Goal: Information Seeking & Learning: Learn about a topic

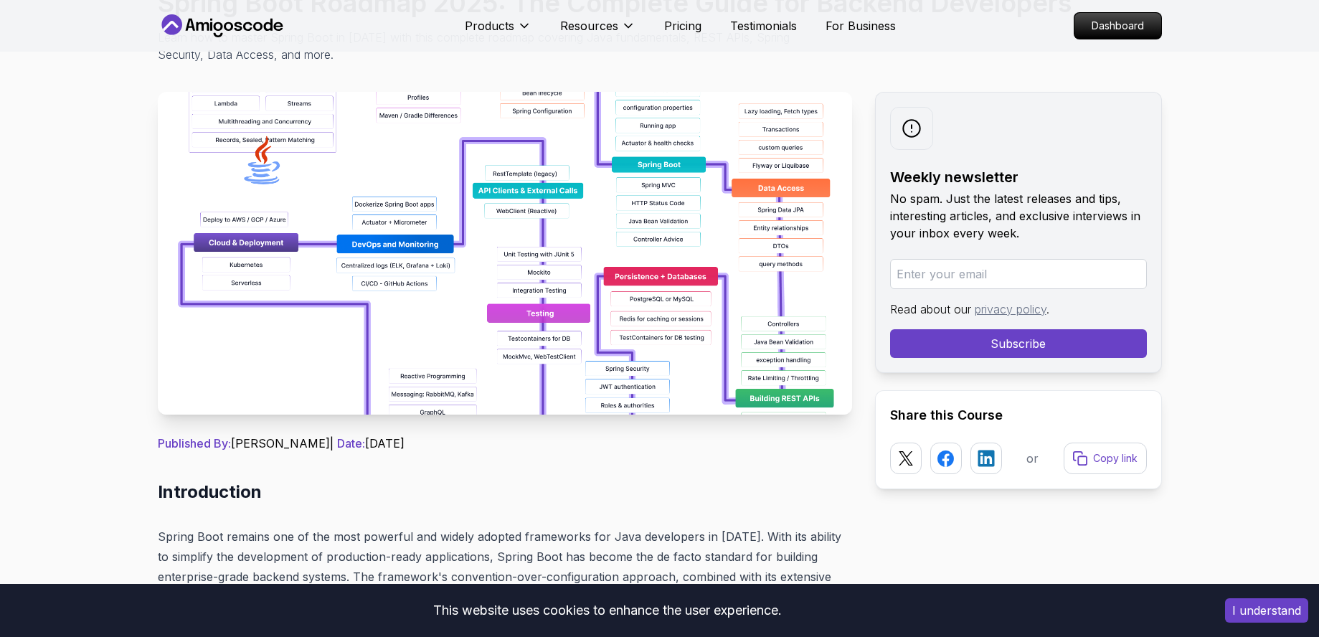
click at [574, 301] on img at bounding box center [505, 253] width 695 height 323
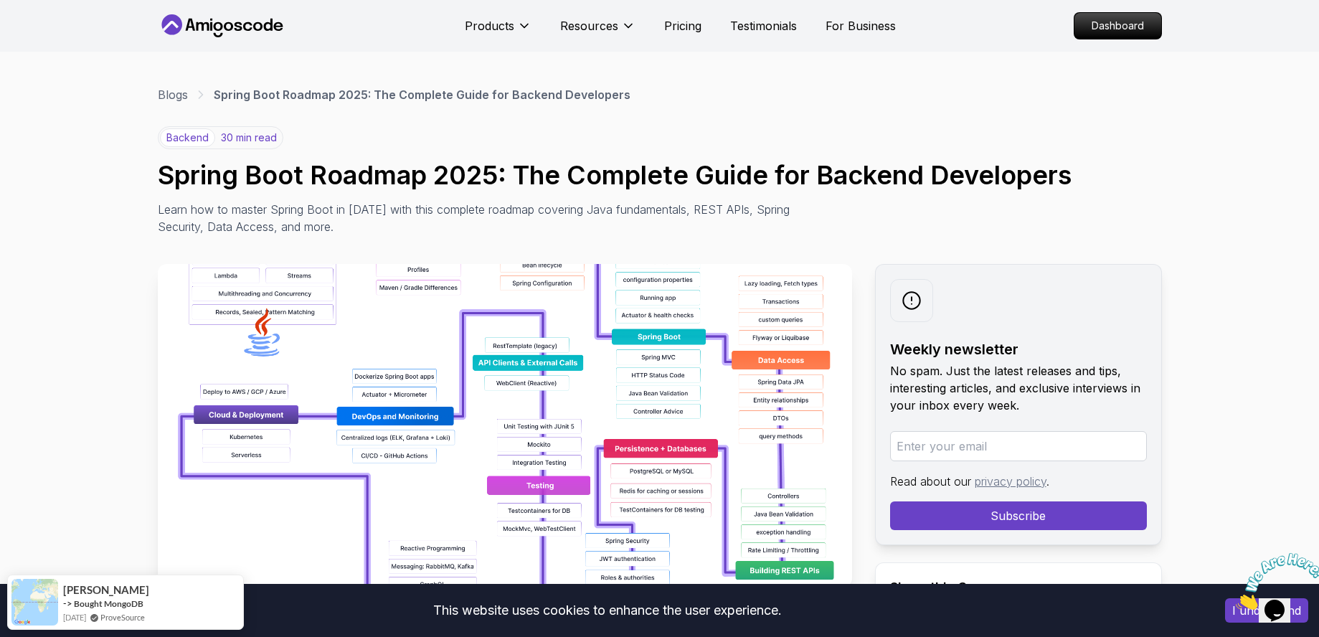
click at [395, 319] on img at bounding box center [505, 425] width 695 height 323
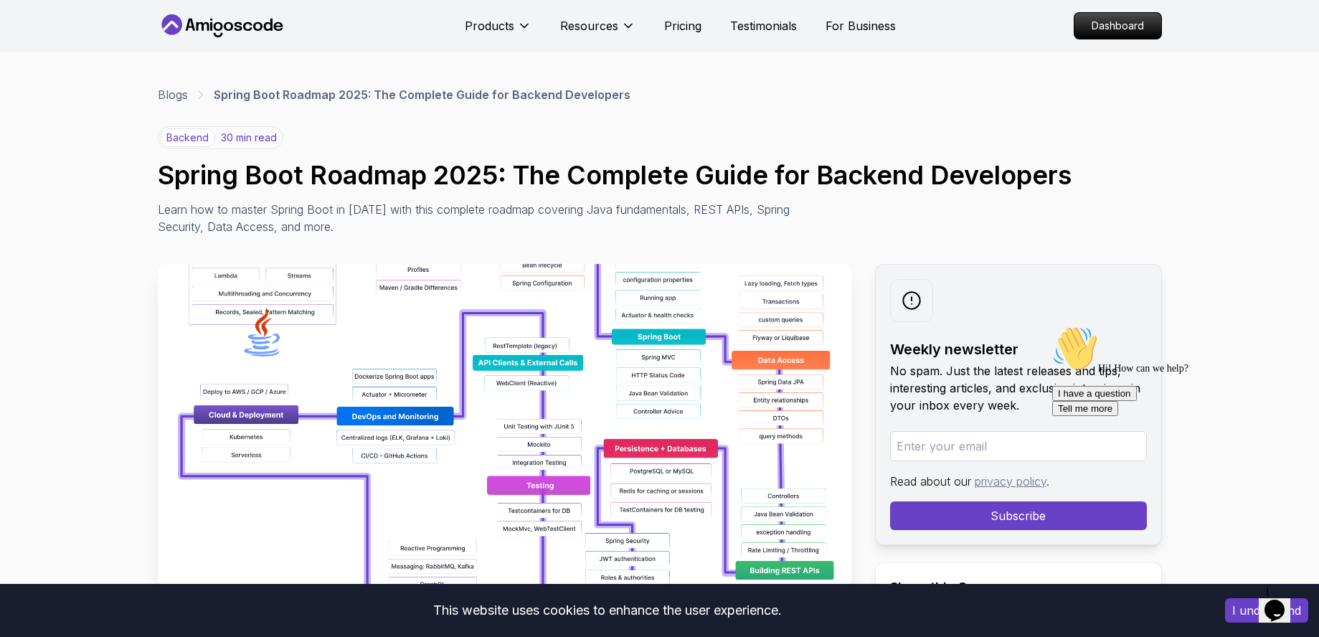
scroll to position [86, 0]
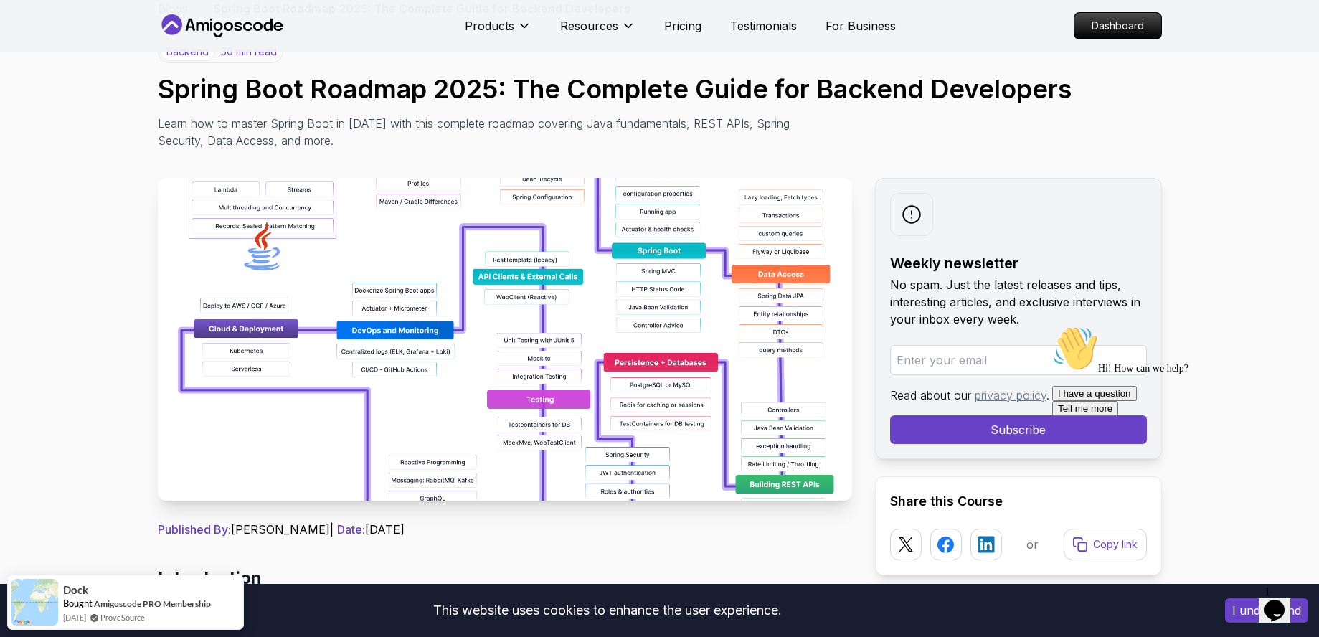
drag, startPoint x: 582, startPoint y: 378, endPoint x: 434, endPoint y: 303, distance: 165.9
click at [434, 303] on img at bounding box center [505, 339] width 695 height 323
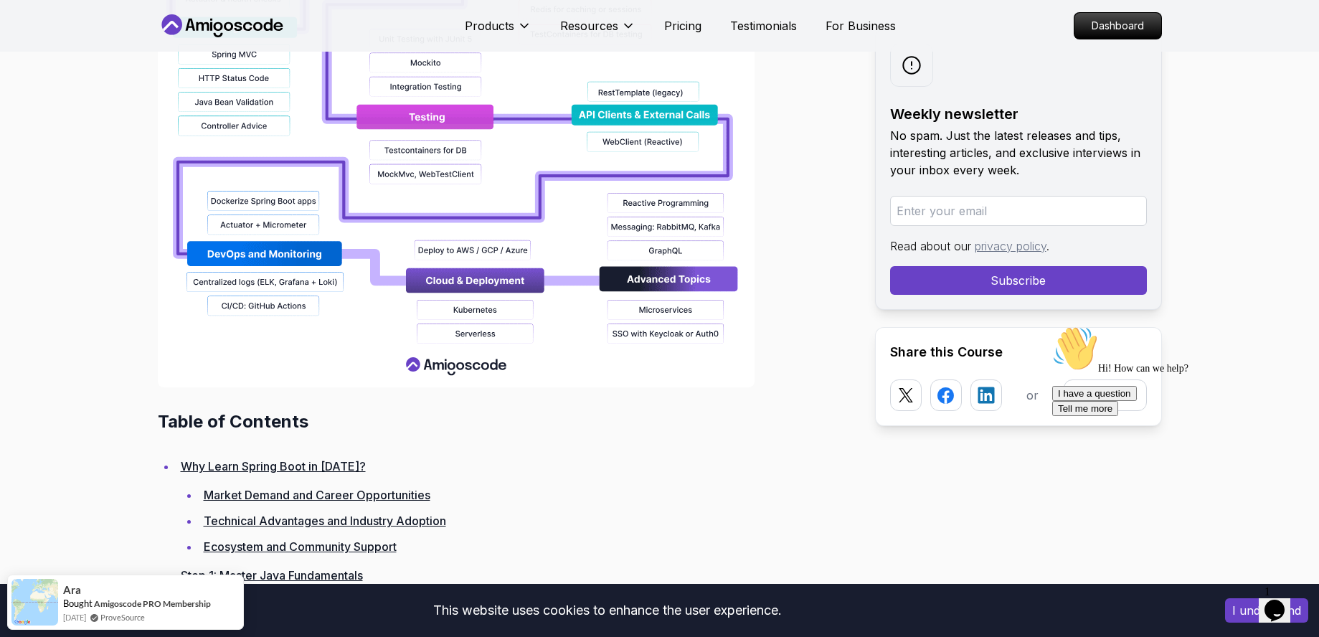
scroll to position [1636, 0]
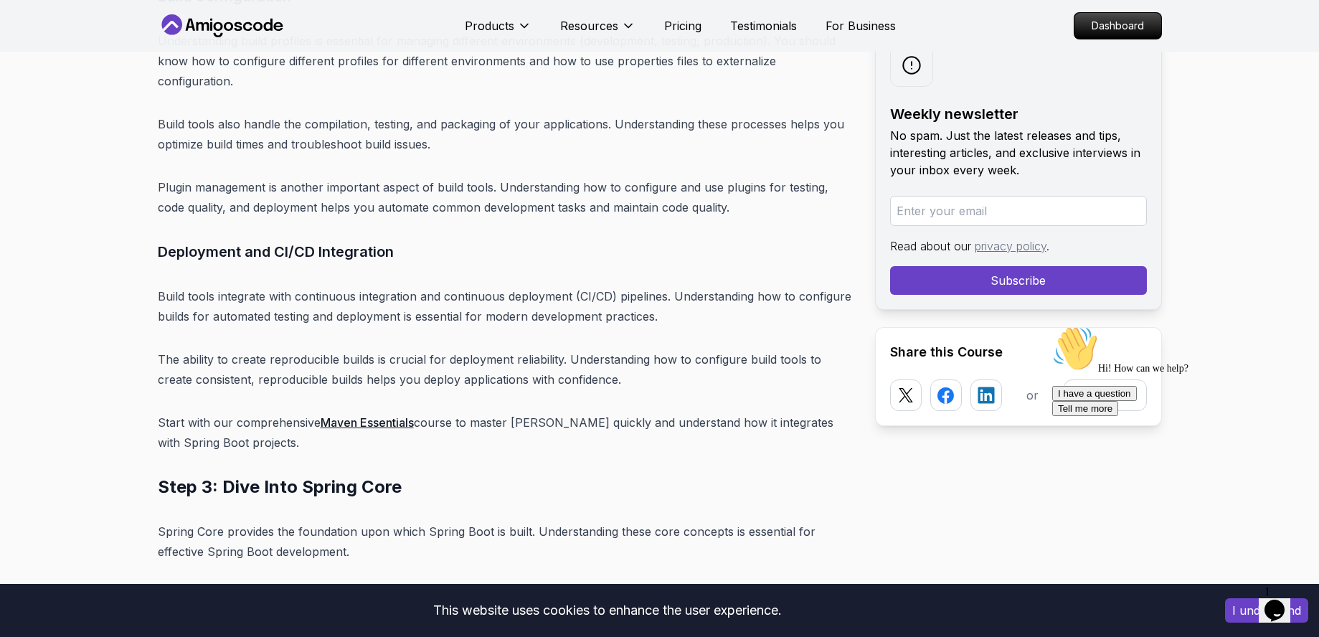
scroll to position [6199, 0]
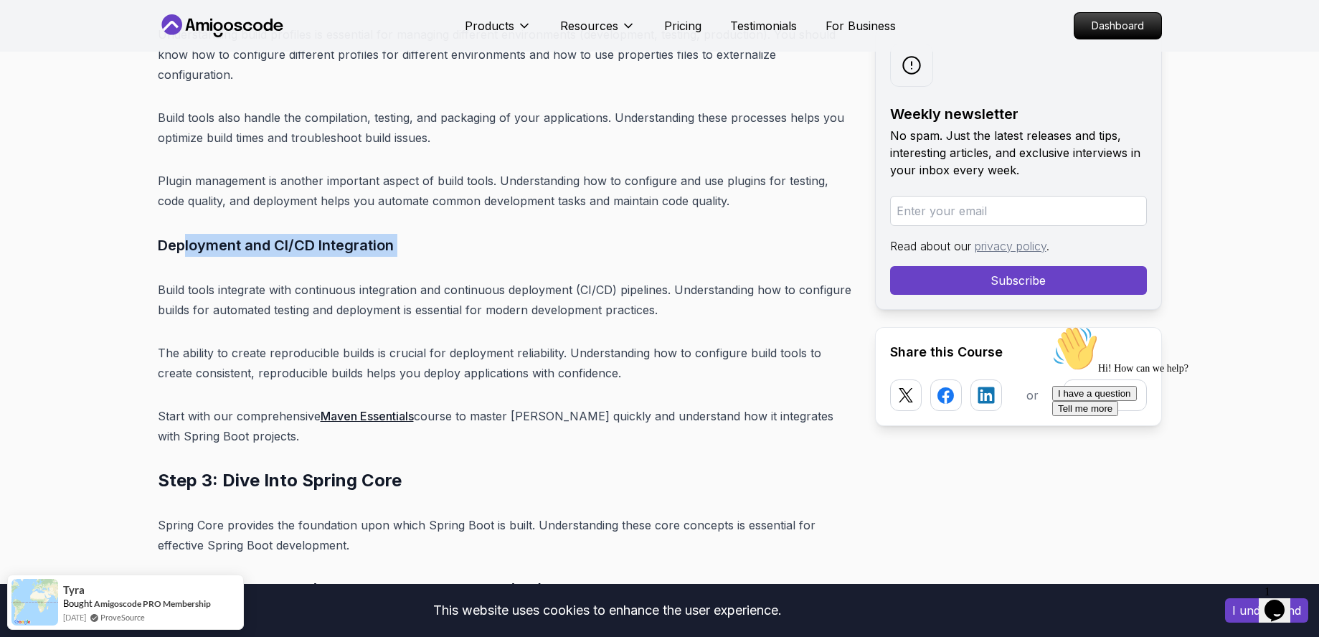
drag, startPoint x: 186, startPoint y: 212, endPoint x: 420, endPoint y: 221, distance: 234.1
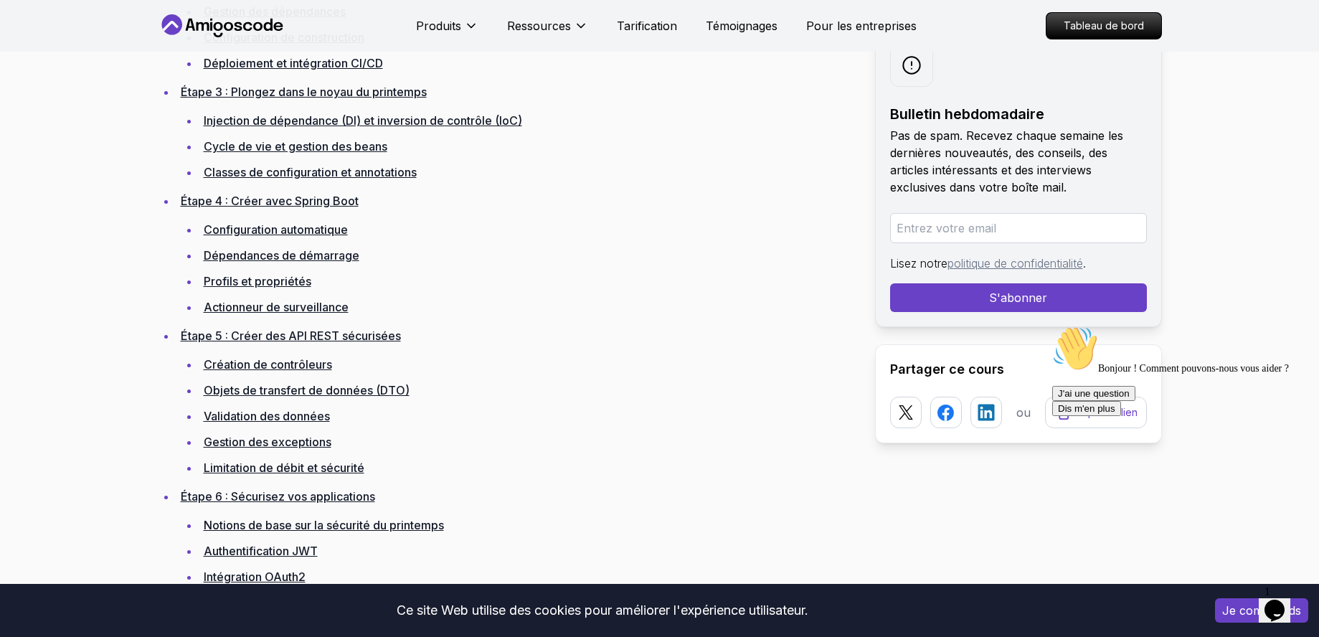
scroll to position [2480, 0]
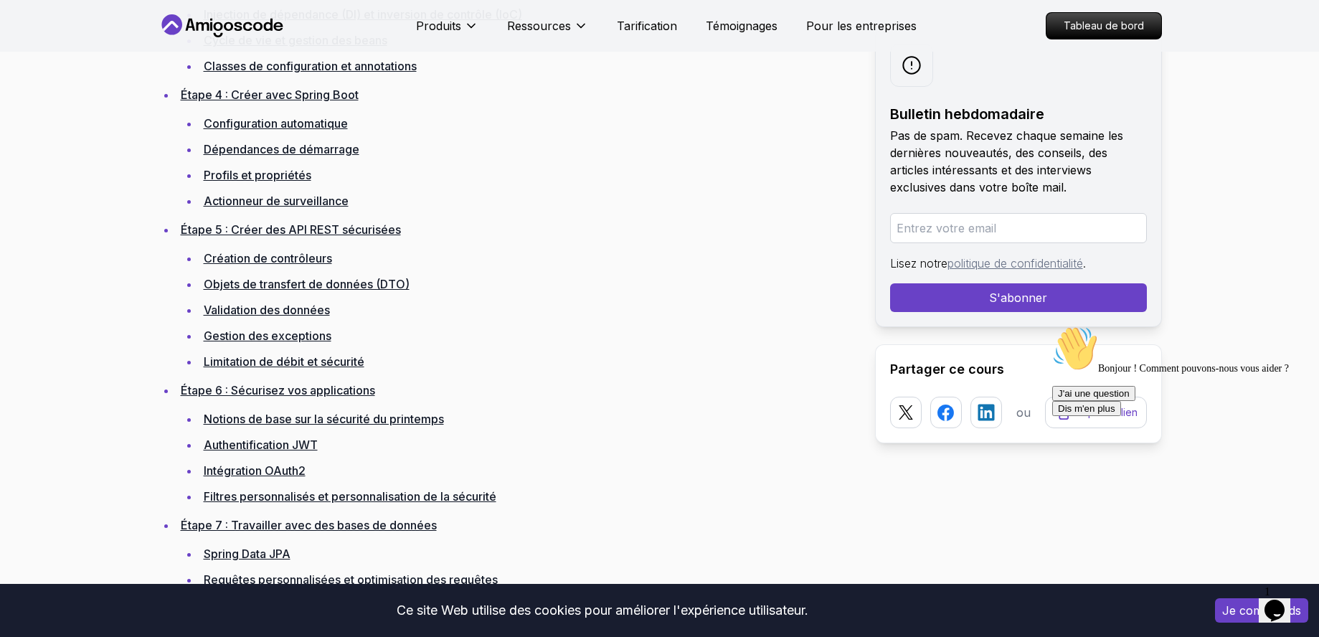
click at [297, 255] on font "Création de contrôleurs" at bounding box center [268, 258] width 128 height 14
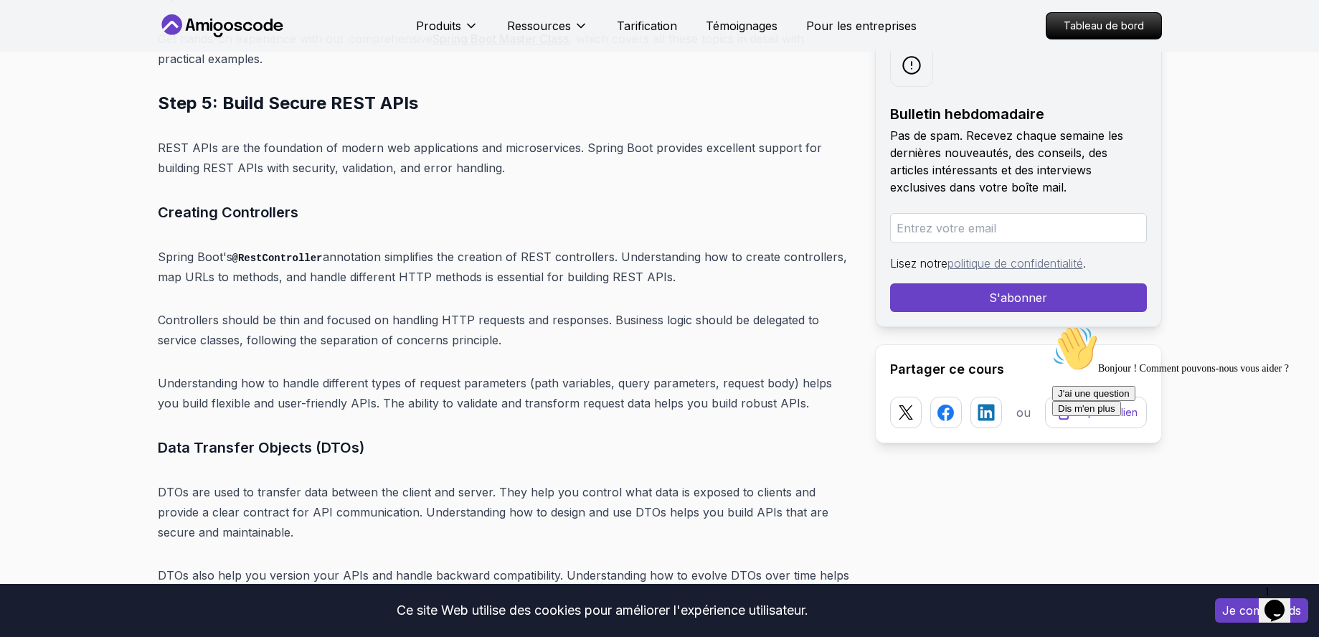
scroll to position [9201, 0]
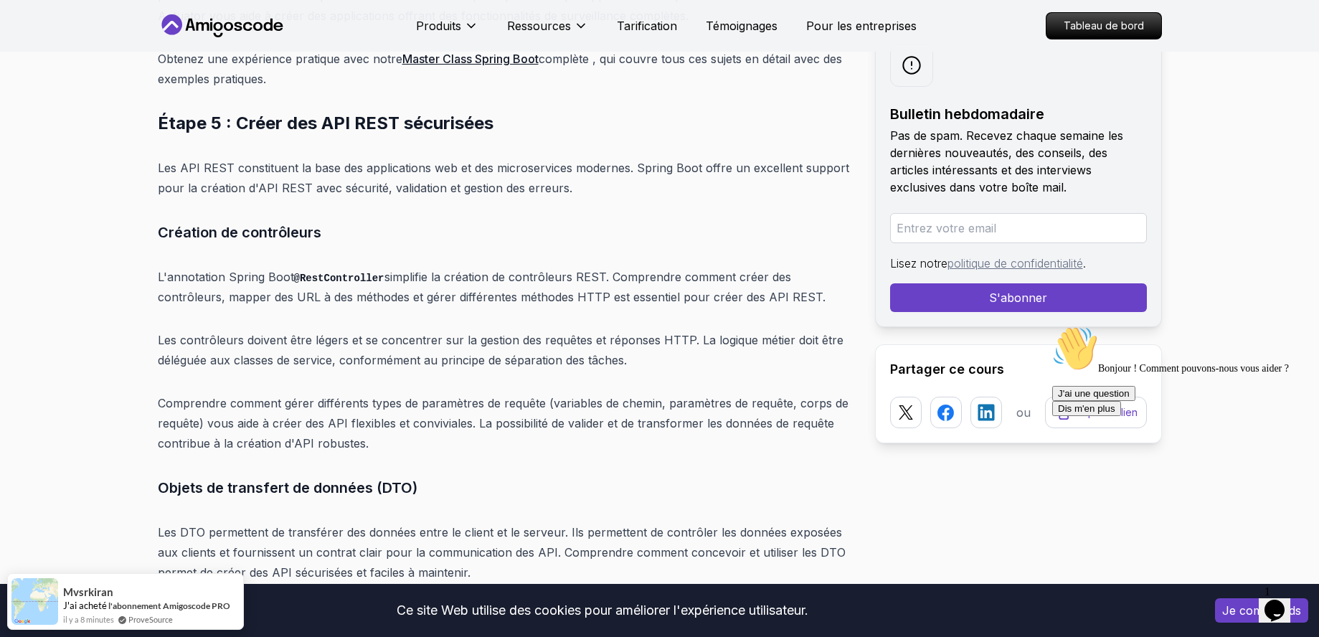
click at [342, 273] on code "@RestController" at bounding box center [339, 278] width 90 height 11
click at [474, 270] on font "simplifie la création de contrôleurs REST. Comprendre comment créer des contrôl…" at bounding box center [492, 287] width 668 height 35
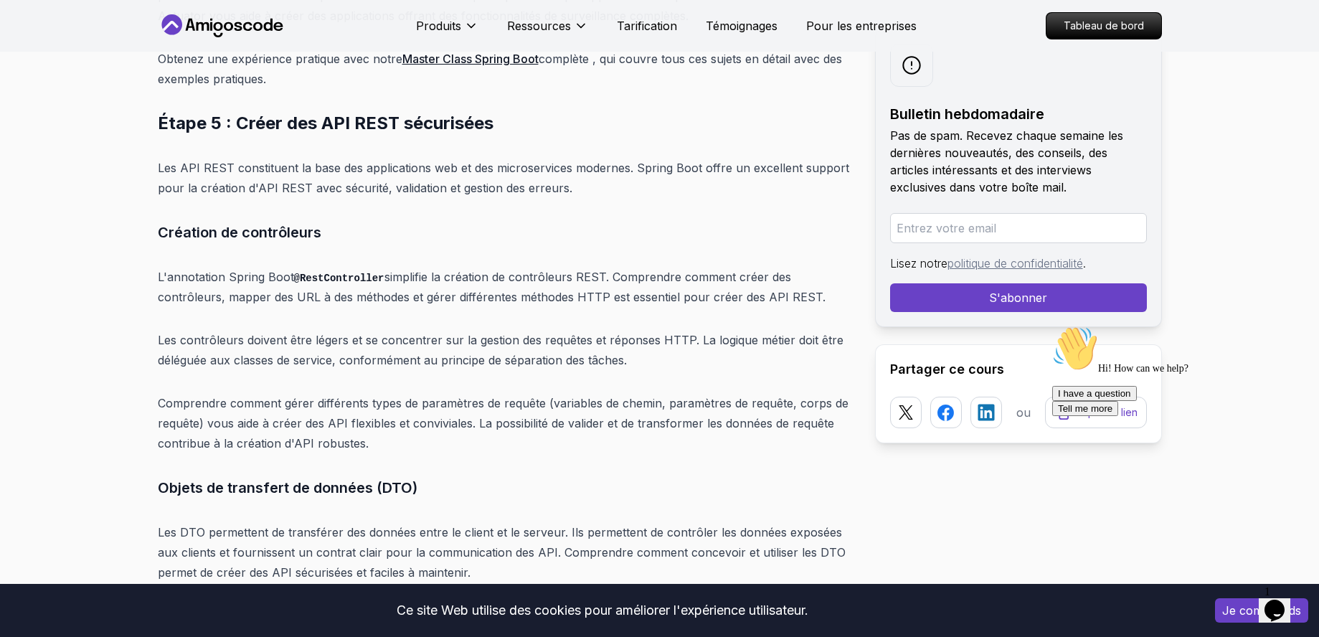
drag, startPoint x: 514, startPoint y: 255, endPoint x: 158, endPoint y: 178, distance: 364.9
click at [591, 270] on font "simplifie la création de contrôleurs REST. Comprendre comment créer des contrôl…" at bounding box center [492, 287] width 668 height 35
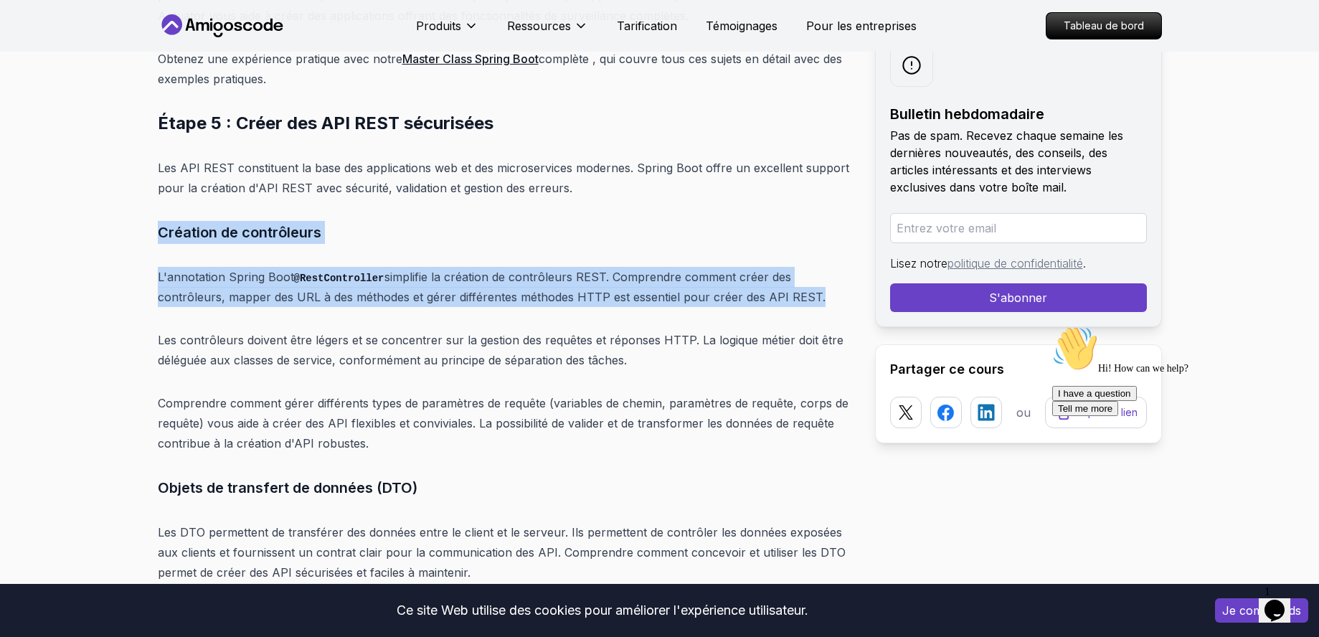
drag, startPoint x: 840, startPoint y: 226, endPoint x: 136, endPoint y: 151, distance: 708.6
click at [136, 151] on div "Blogs Feuille de route Spring Boot 2025 : le guide complet pour les développeur…" at bounding box center [659, 472] width 1319 height 19243
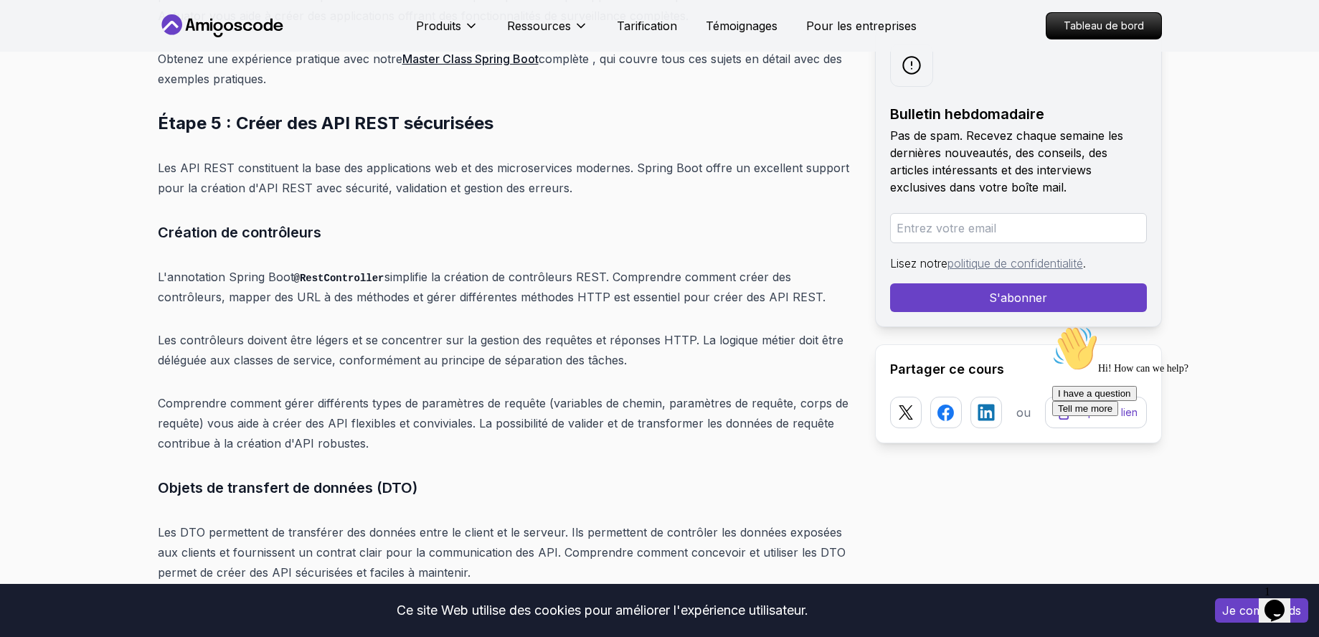
click at [402, 330] on p "Les contrôleurs doivent être légers et se concentrer sur la gestion des requête…" at bounding box center [505, 350] width 695 height 40
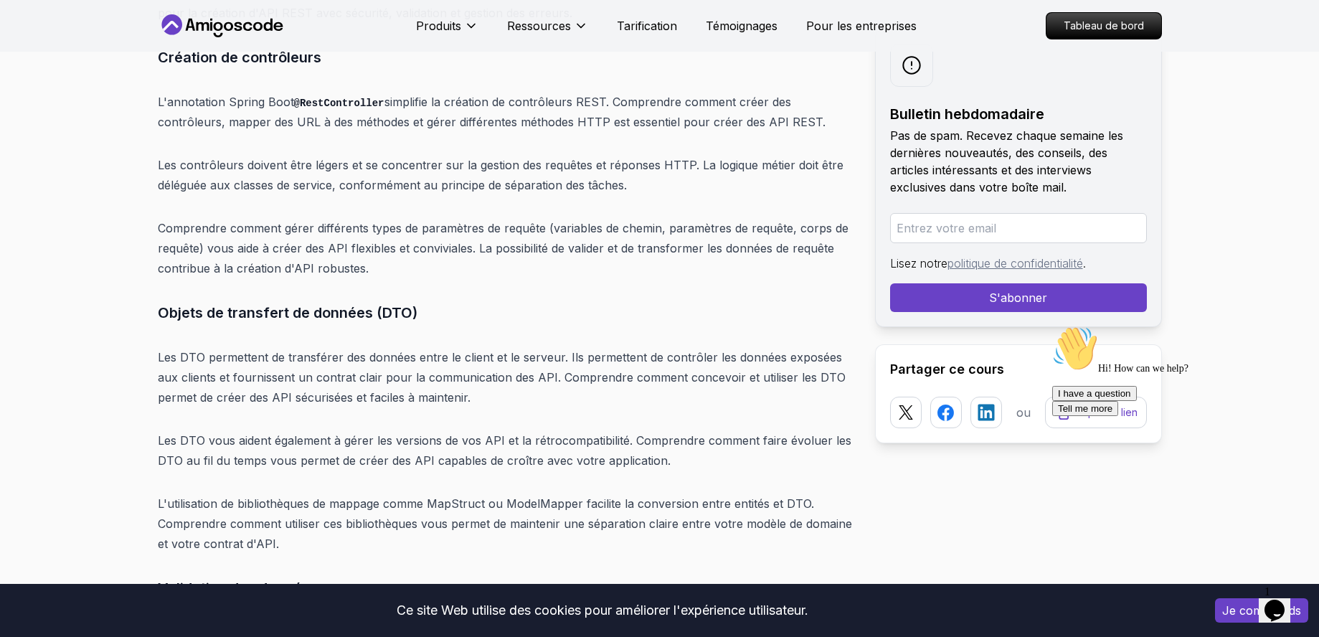
scroll to position [9287, 0]
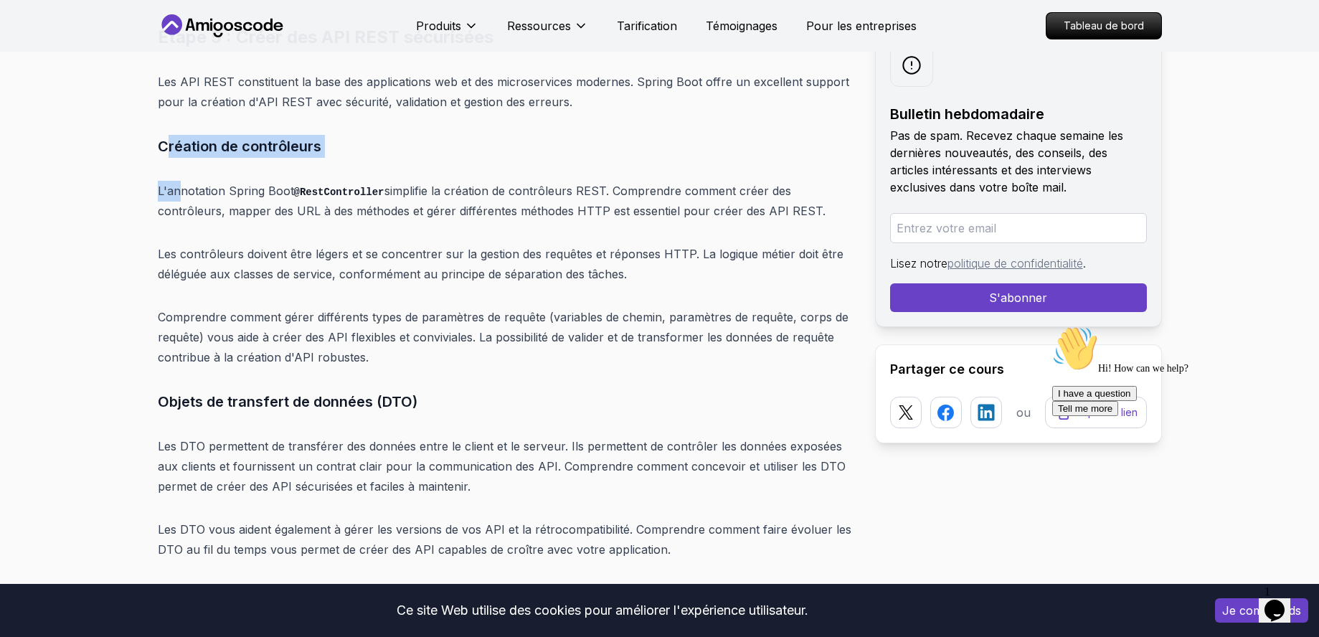
drag, startPoint x: 164, startPoint y: 68, endPoint x: 182, endPoint y: 108, distance: 44.0
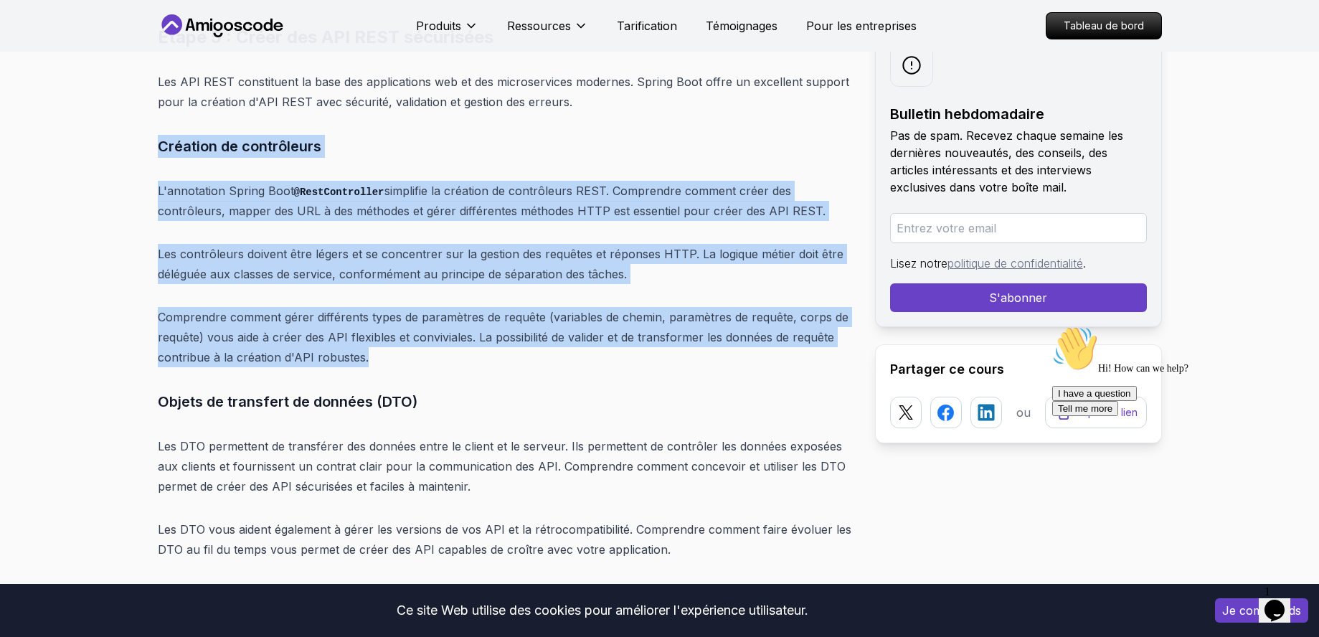
drag, startPoint x: 159, startPoint y: 58, endPoint x: 415, endPoint y: 270, distance: 332.3
drag, startPoint x: 304, startPoint y: 286, endPoint x: 108, endPoint y: 65, distance: 295.8
click at [103, 61] on div "Blogs Feuille de route Spring Boot 2025 : le guide complet pour les développeur…" at bounding box center [659, 386] width 1319 height 19243
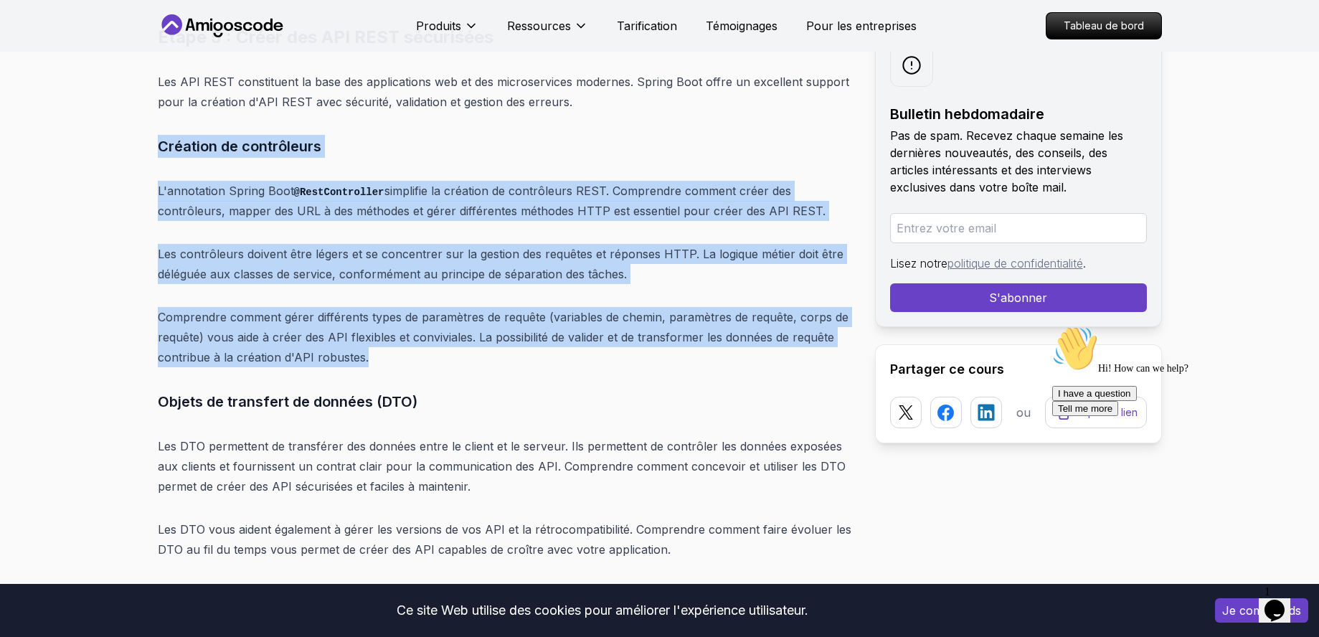
click at [161, 184] on font "L'annotation Spring Boot" at bounding box center [226, 191] width 136 height 14
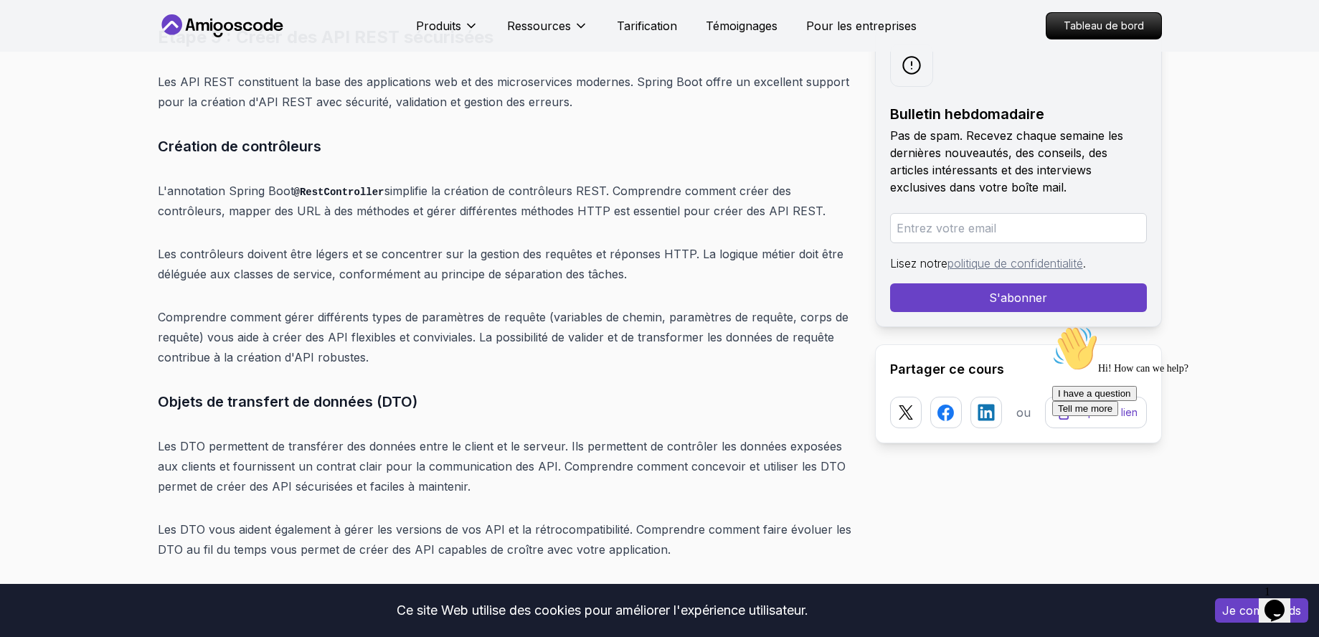
click at [145, 81] on div "Blogs Feuille de route Spring Boot 2025 : le guide complet pour les développeur…" at bounding box center [659, 386] width 1319 height 19243
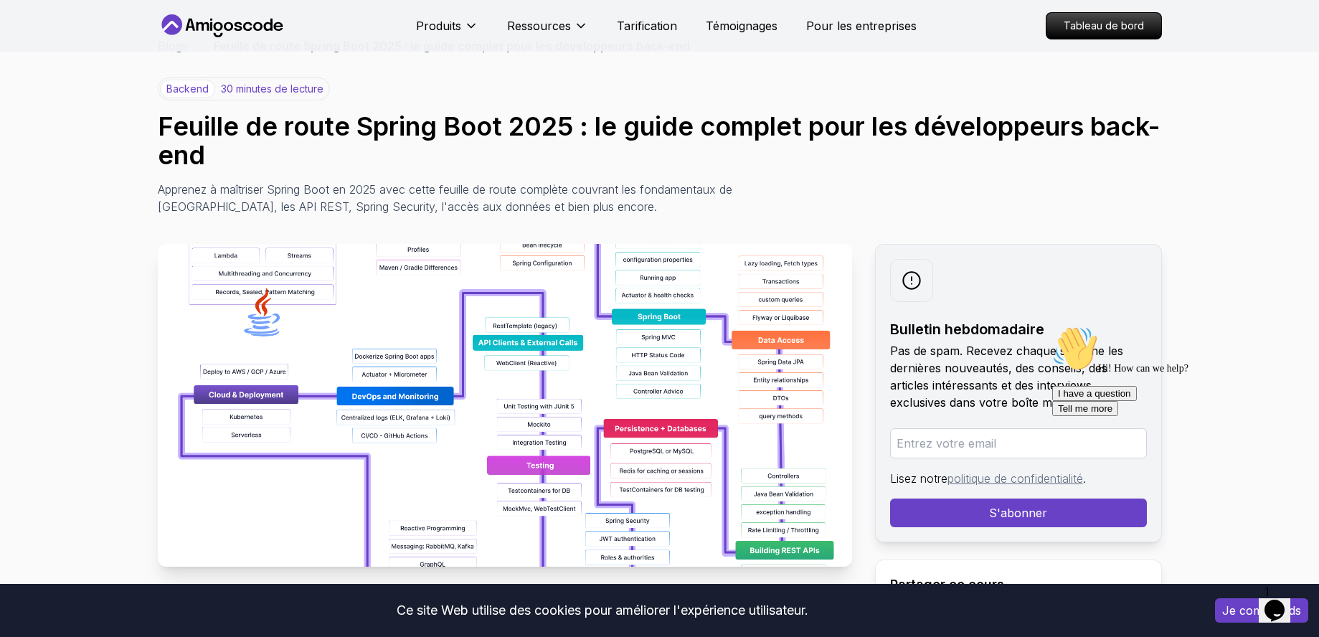
scroll to position [0, 0]
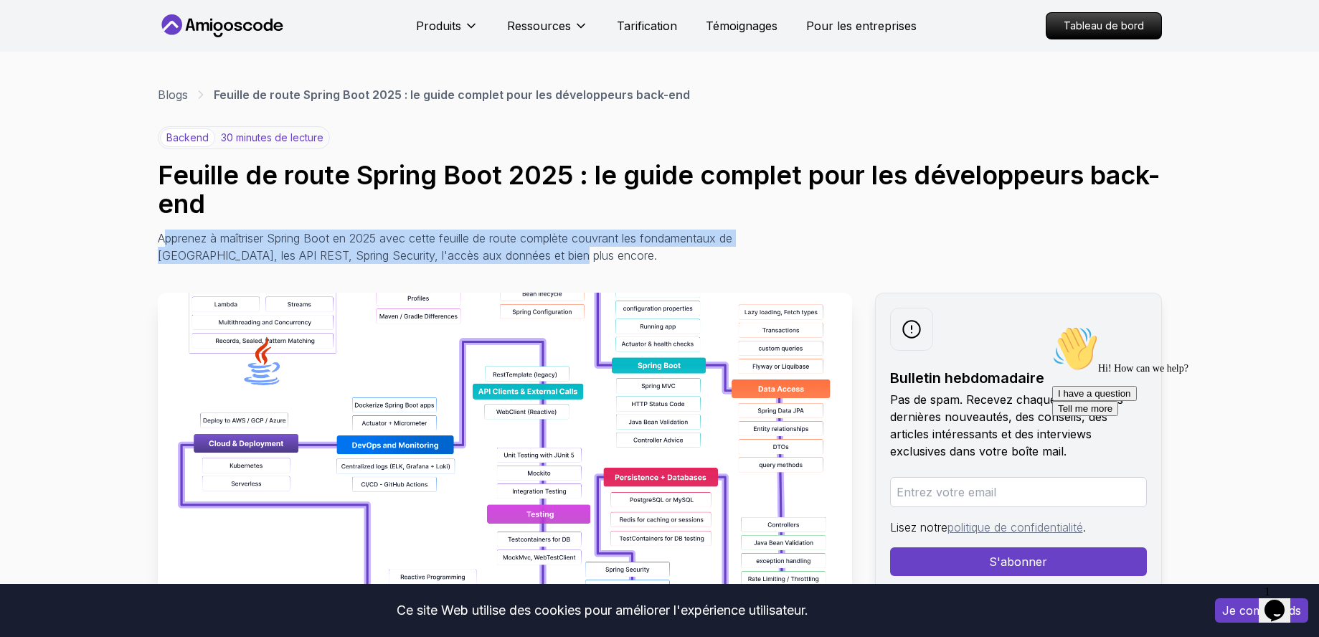
drag, startPoint x: 161, startPoint y: 240, endPoint x: 520, endPoint y: 255, distance: 359.0
click at [520, 255] on p "Apprenez à maîtriser Spring Boot en 2025 avec cette feuille de route complète c…" at bounding box center [479, 247] width 643 height 34
copy font "pprenez à maîtriser Spring Boot en 2025 avec cette feuille de route complète co…"
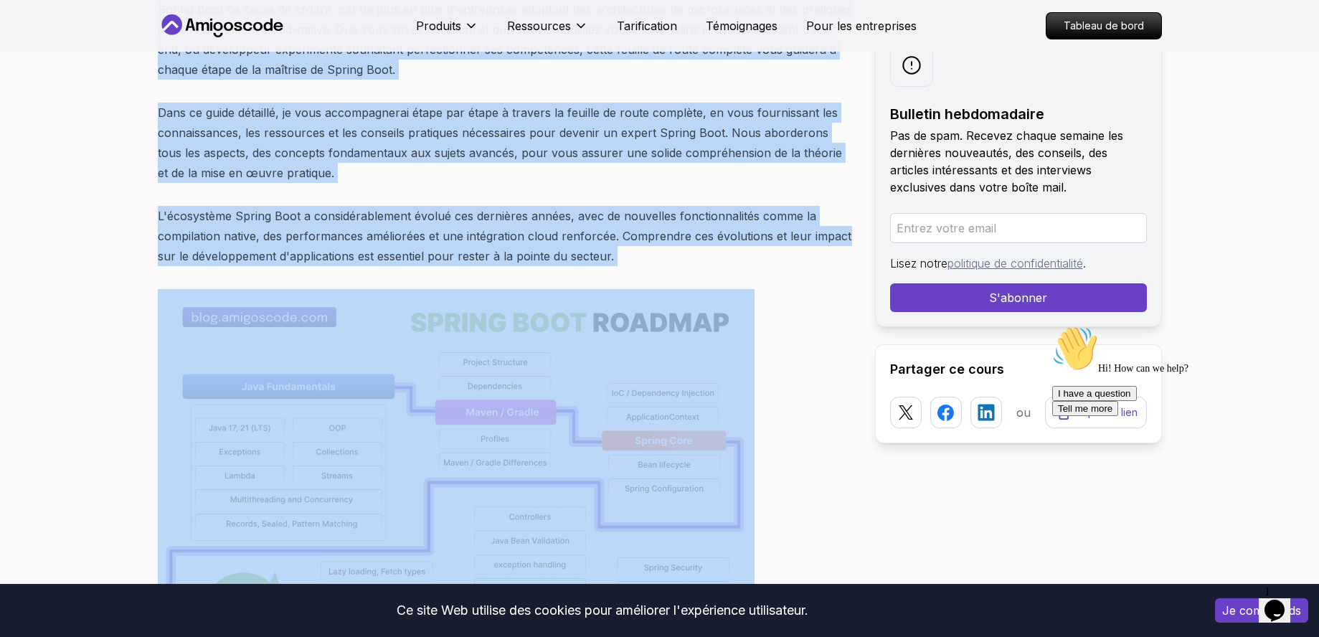
scroll to position [852, 0]
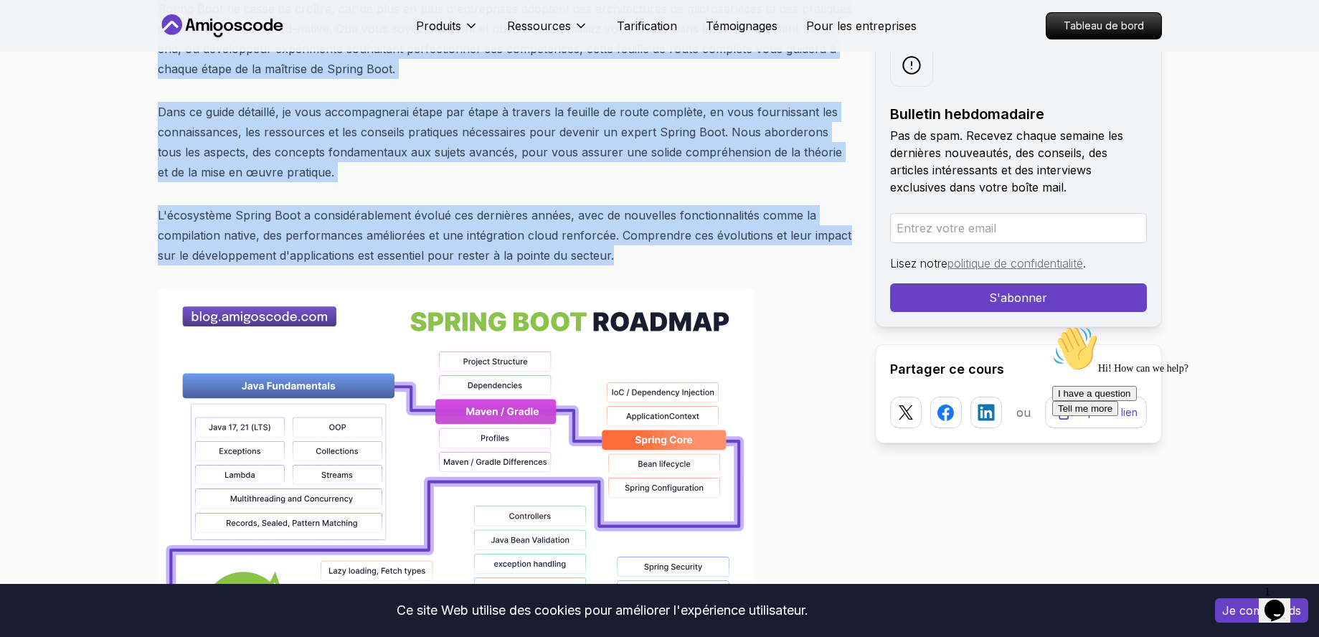
drag, startPoint x: 158, startPoint y: 268, endPoint x: 616, endPoint y: 253, distance: 458.0
copy div "Loremipsumdo Sitame Cons adipi e'se doe temporinci utl etdo magnaaliq en adm ve…"
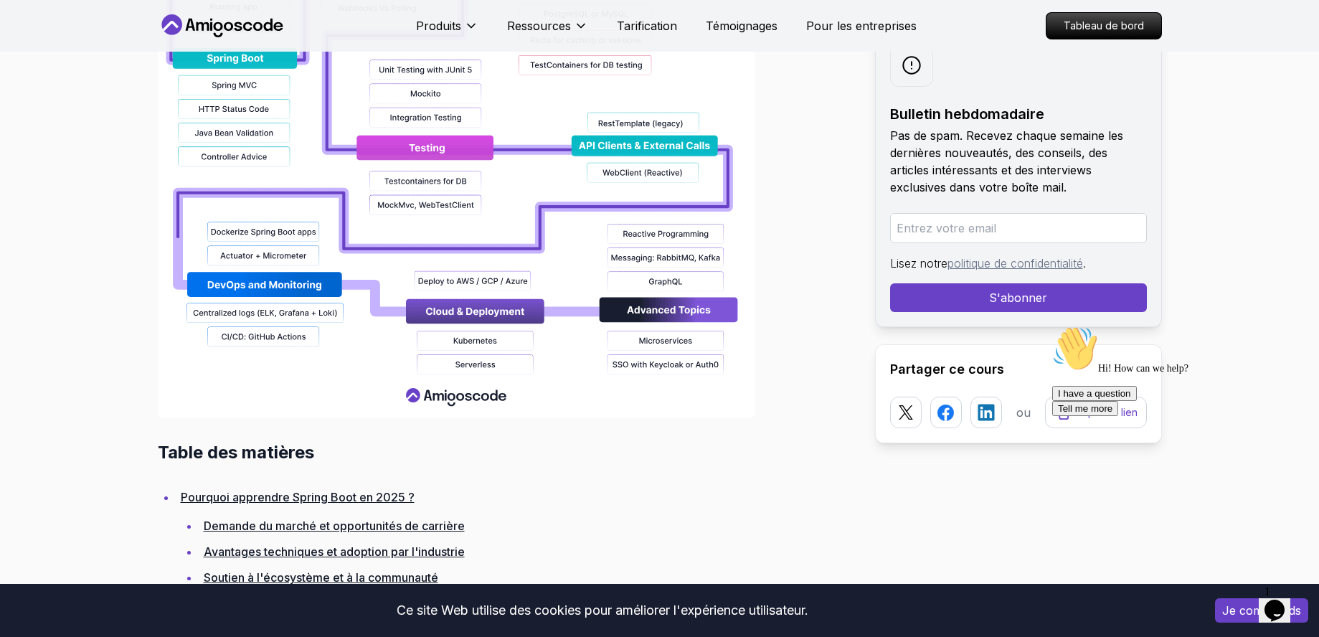
scroll to position [1886, 0]
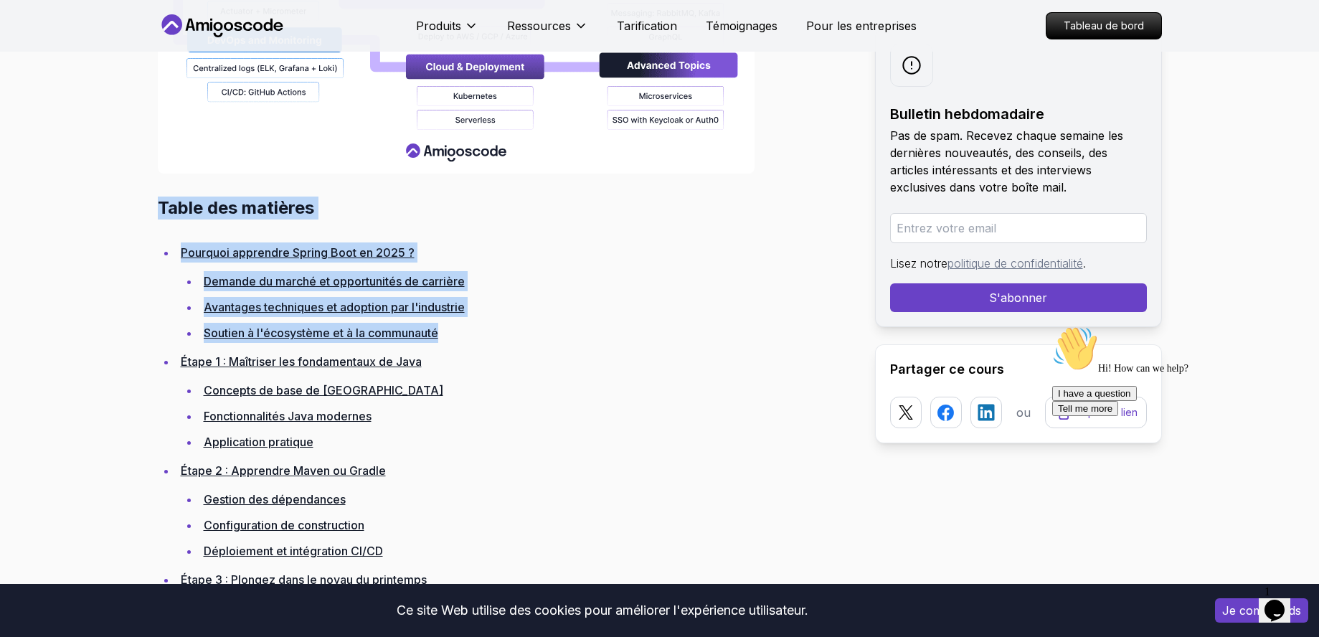
drag, startPoint x: 159, startPoint y: 204, endPoint x: 683, endPoint y: 367, distance: 549.0
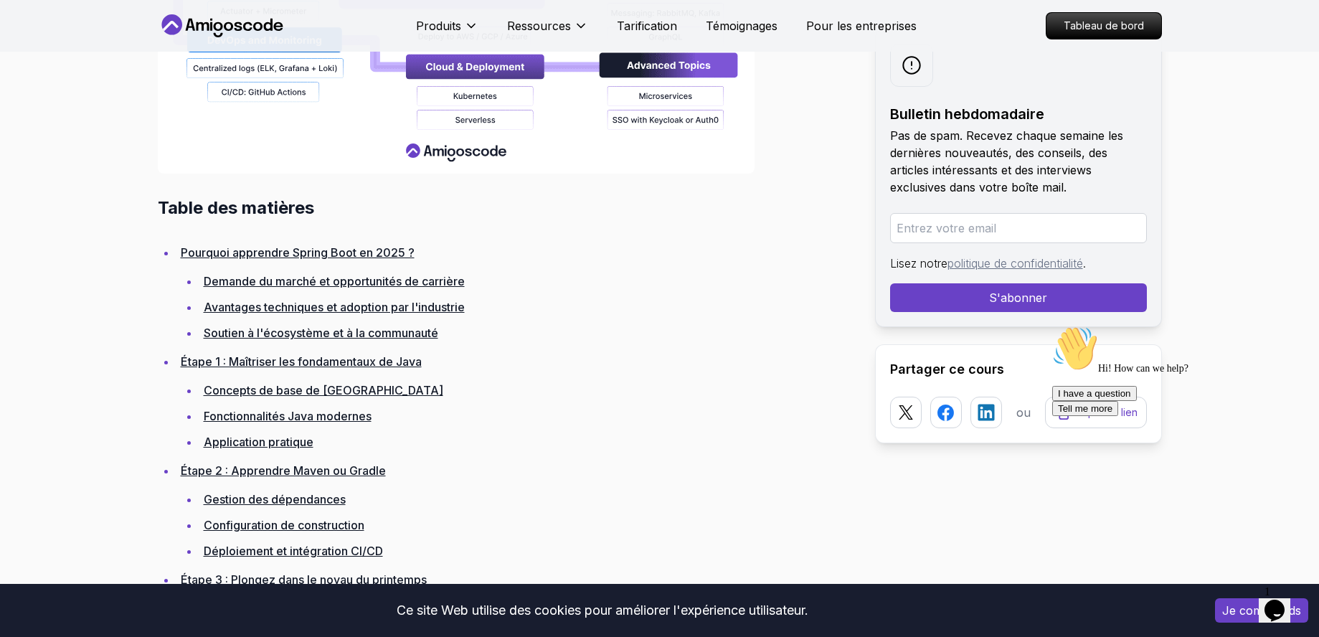
click at [644, 375] on li "Étape 1 : Maîtriser les fondamentaux de Java Concepts de base de Java Fonctionn…" at bounding box center [514, 402] width 676 height 100
click at [323, 278] on font "Demande du marché et opportunités de carrière" at bounding box center [334, 281] width 261 height 14
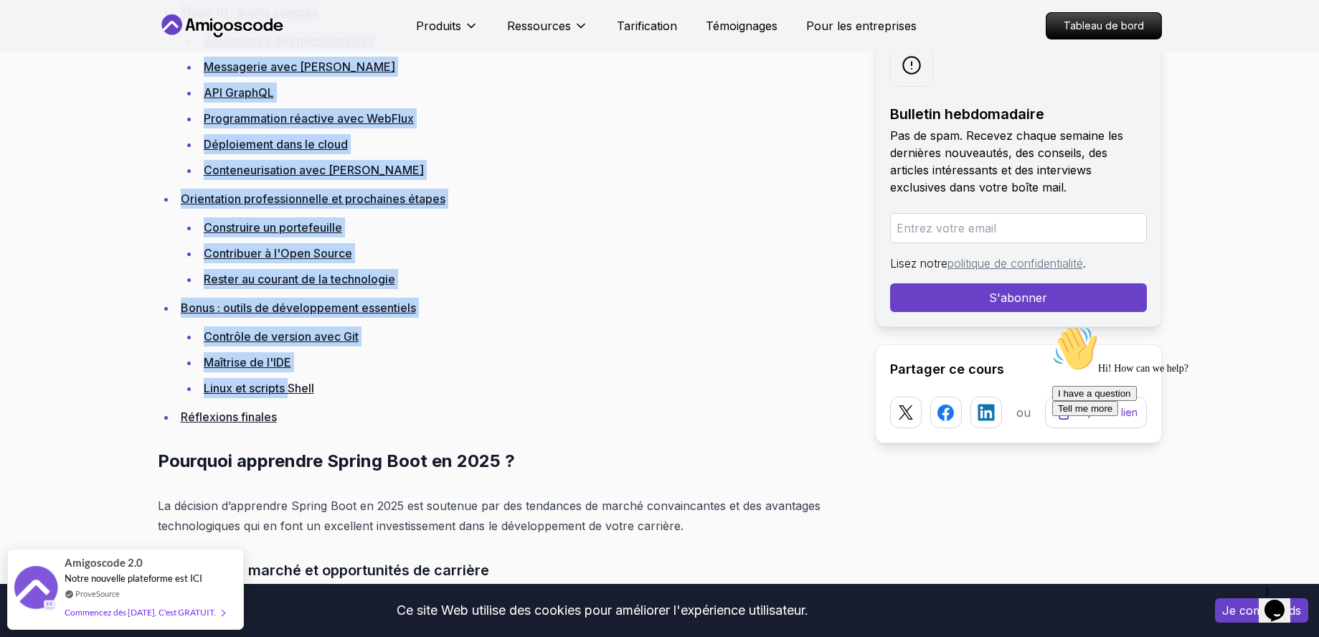
scroll to position [3397, 0]
drag, startPoint x: 160, startPoint y: 205, endPoint x: 299, endPoint y: 408, distance: 246.2
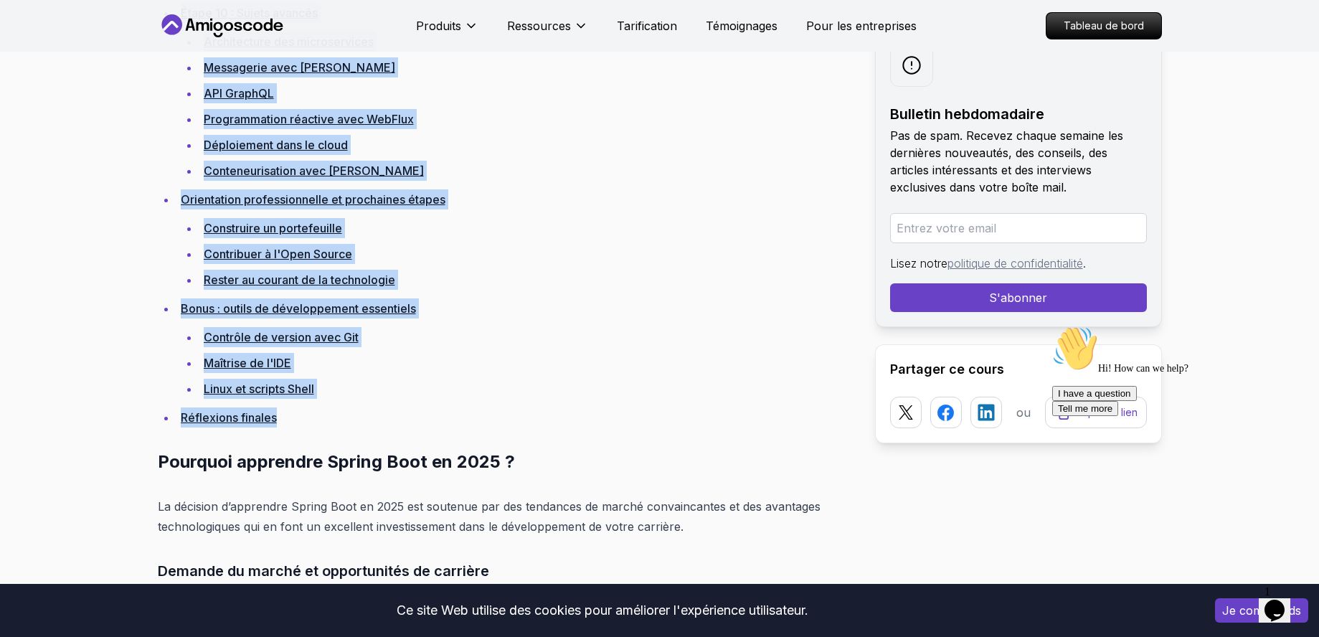
copy div "Lorem ips dolorsit Ametcons adipiscin Elitse Doei te 9342 ? Incidid ut labore e…"
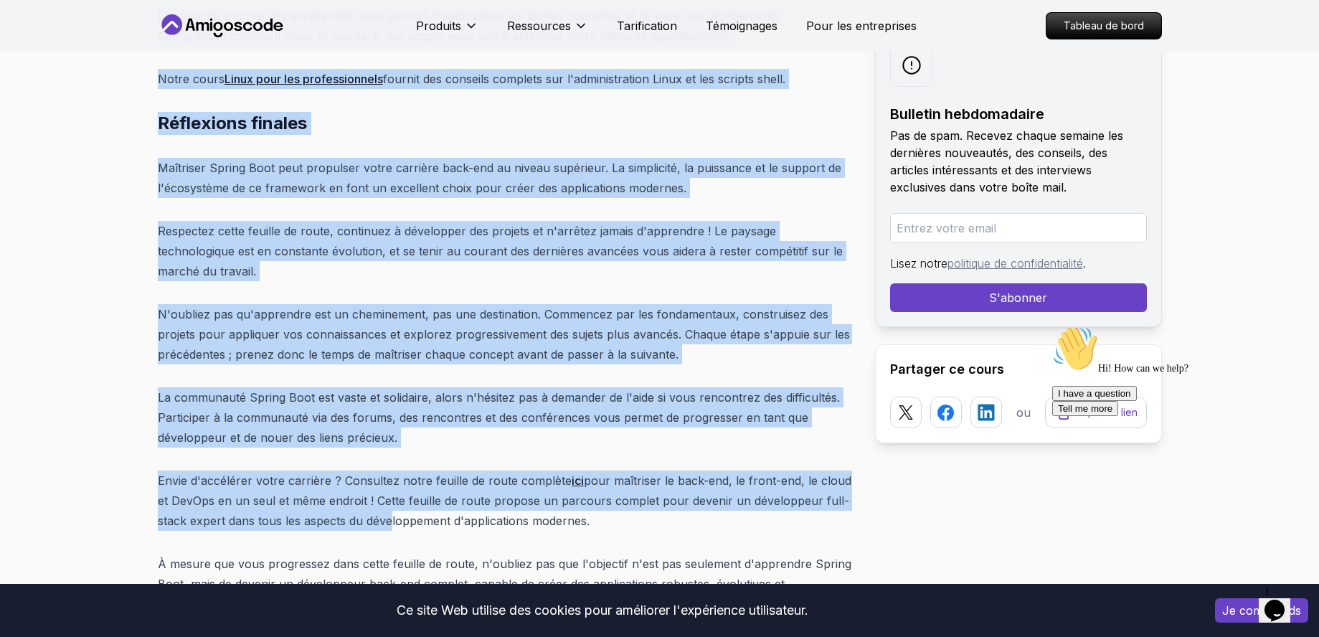
scroll to position [19352, 0]
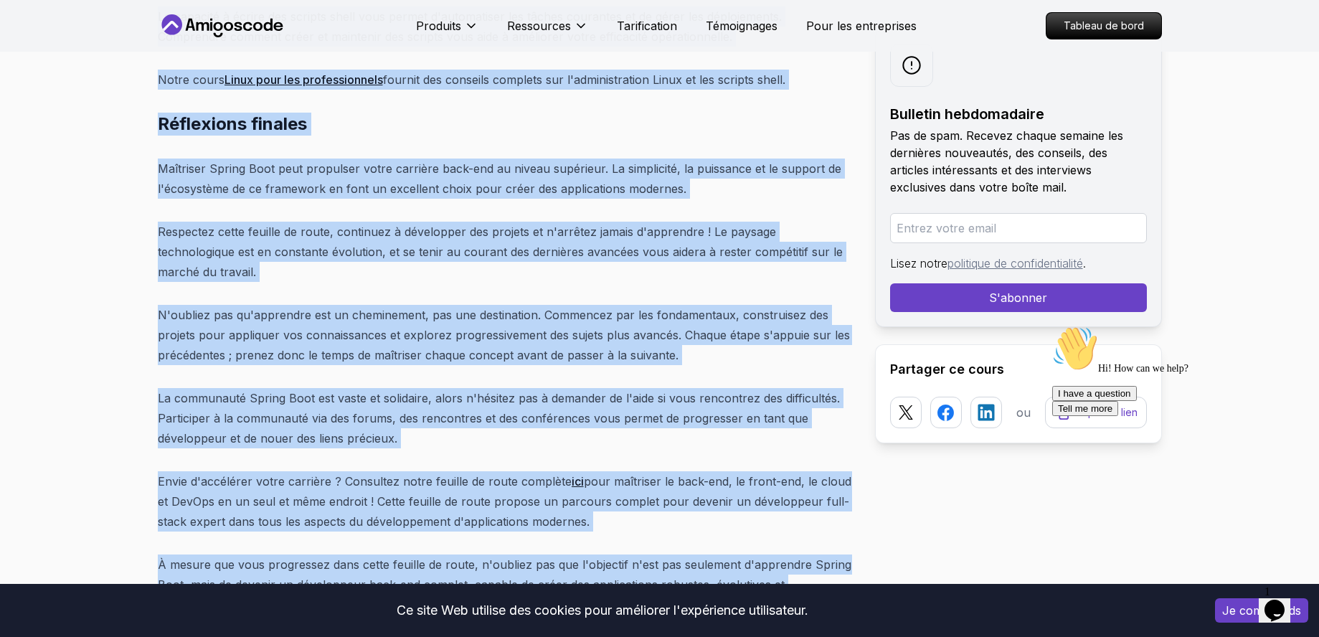
drag, startPoint x: 158, startPoint y: 293, endPoint x: 816, endPoint y: 521, distance: 697.0
copy div "Loremips dolorsita Consec Adip el 1429 ? Se doeiusmo t’incididun Utlabo Etdo ma…"
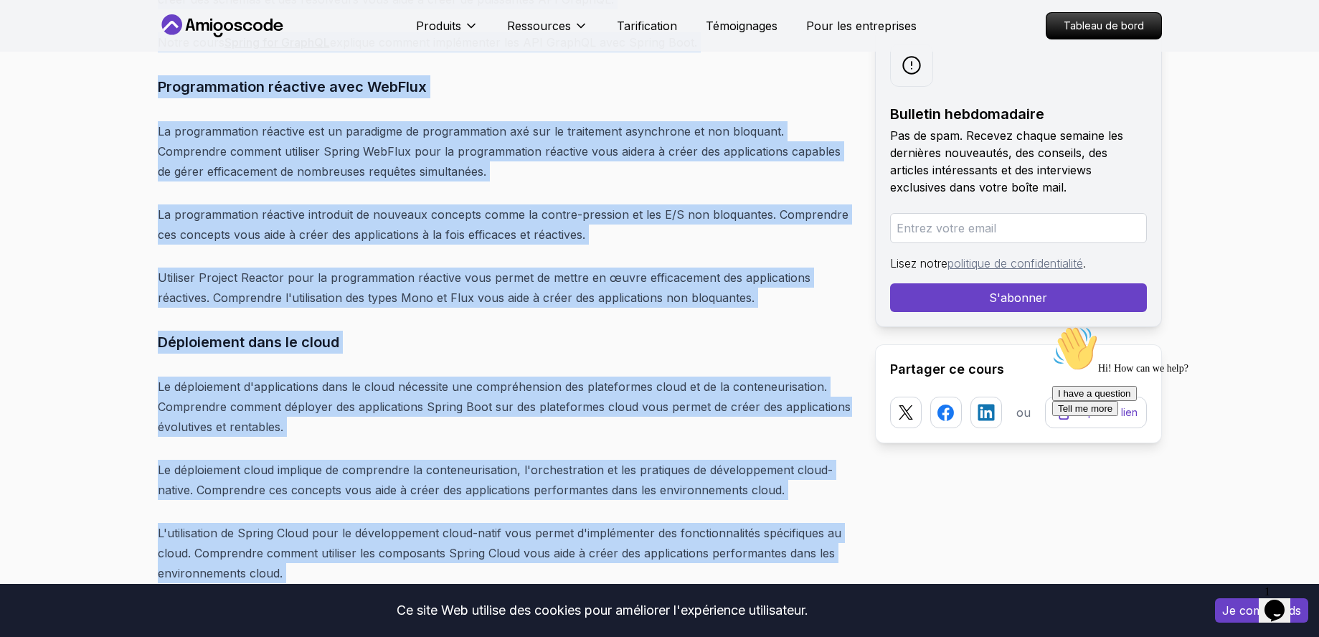
scroll to position [16252, 0]
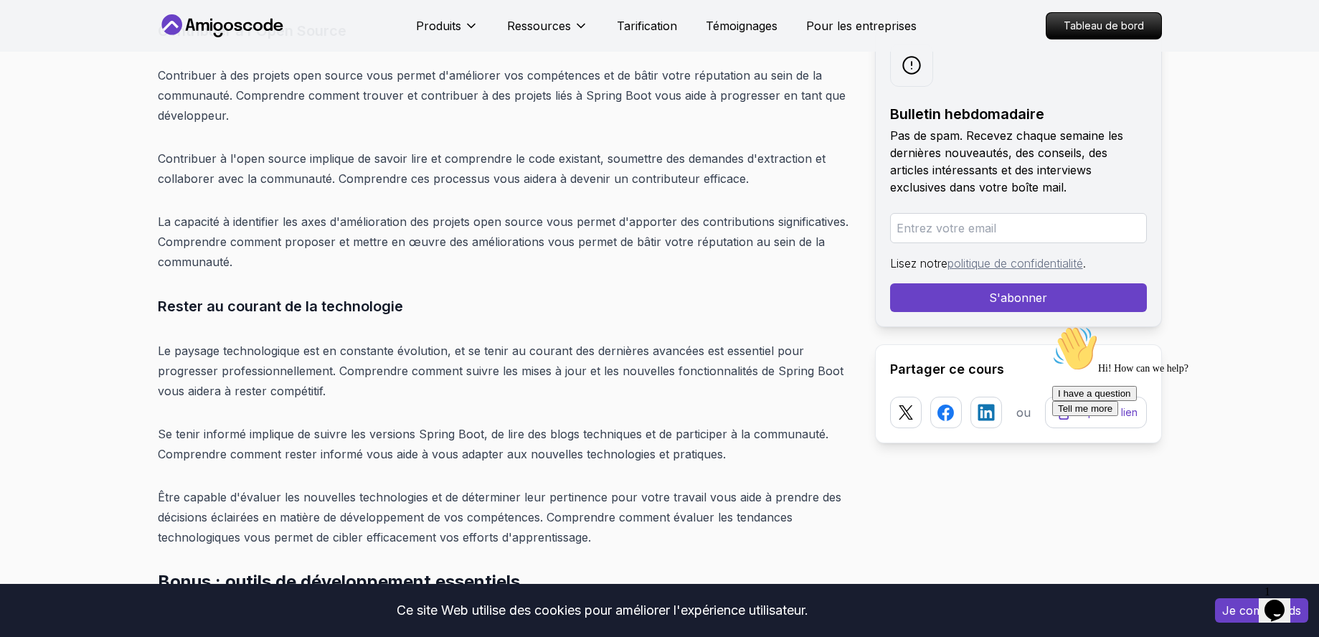
scroll to position [17933, 0]
